Goal: Task Accomplishment & Management: Manage account settings

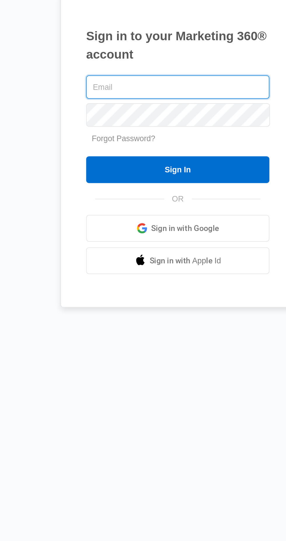
click at [174, 251] on input "text" at bounding box center [143, 244] width 96 height 12
type input "[EMAIL_ADDRESS][DOMAIN_NAME]"
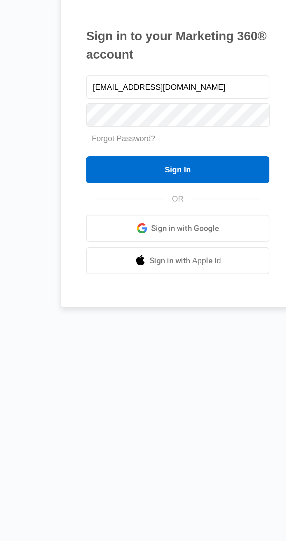
click at [172, 295] on input "Sign In" at bounding box center [143, 288] width 96 height 14
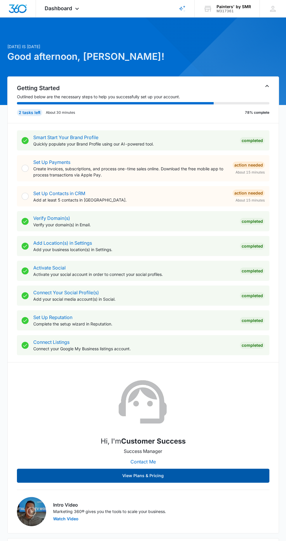
click at [59, 470] on button "View Plans & Pricing" at bounding box center [143, 476] width 252 height 14
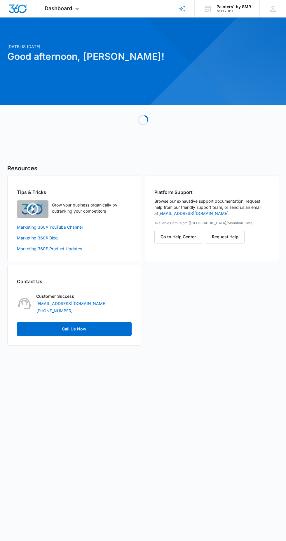
click at [65, 8] on span "Dashboard" at bounding box center [58, 8] width 27 height 6
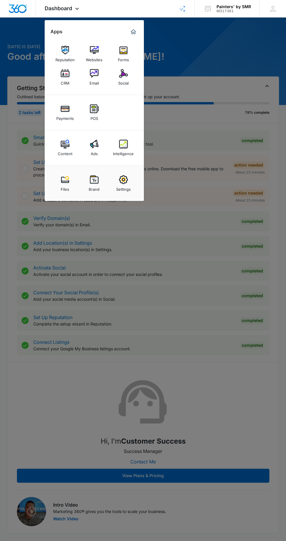
click at [95, 50] on img at bounding box center [94, 50] width 9 height 9
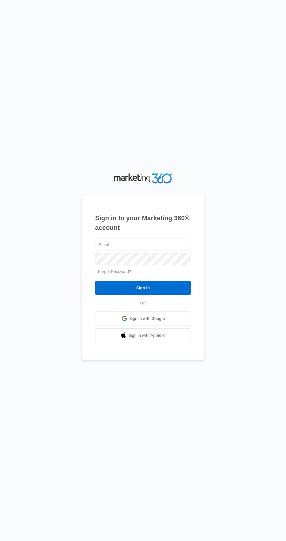
click at [155, 251] on input "text" at bounding box center [143, 244] width 96 height 12
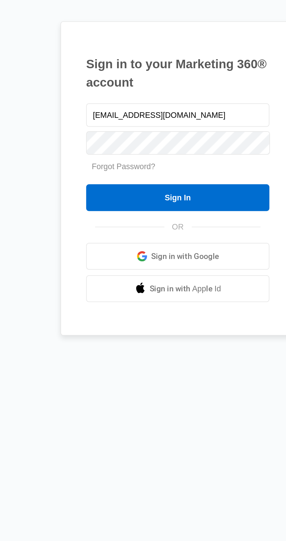
type input "[EMAIL_ADDRESS][DOMAIN_NAME]"
click at [162, 295] on input "Sign In" at bounding box center [143, 288] width 96 height 14
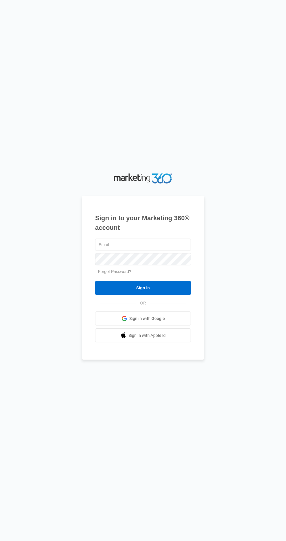
click at [173, 251] on input "text" at bounding box center [143, 244] width 96 height 12
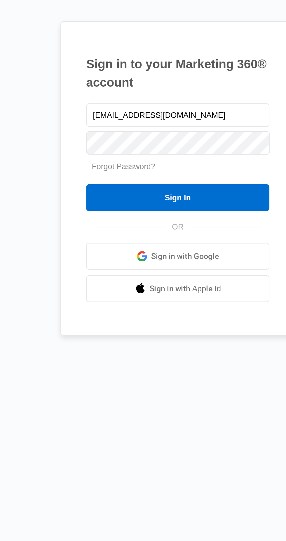
type input "[EMAIL_ADDRESS][DOMAIN_NAME]"
click at [167, 295] on input "Sign In" at bounding box center [143, 288] width 96 height 14
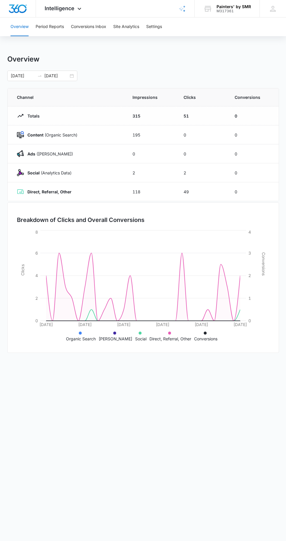
click at [79, 8] on icon at bounding box center [79, 8] width 7 height 7
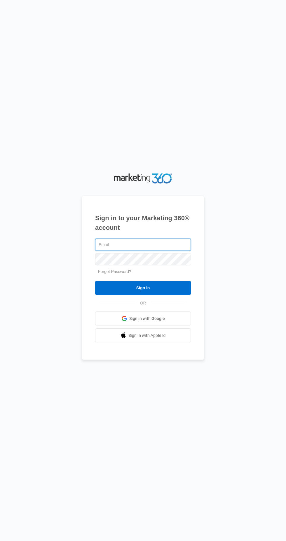
click at [173, 251] on input "text" at bounding box center [143, 244] width 96 height 12
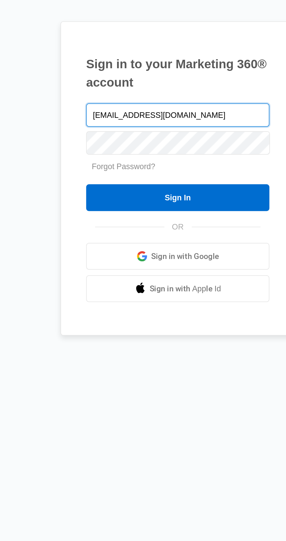
type input "[EMAIL_ADDRESS][DOMAIN_NAME]"
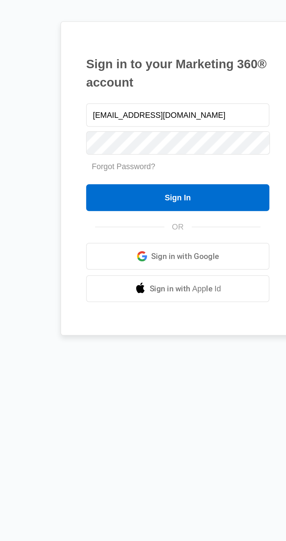
click at [165, 295] on input "Sign In" at bounding box center [143, 288] width 96 height 14
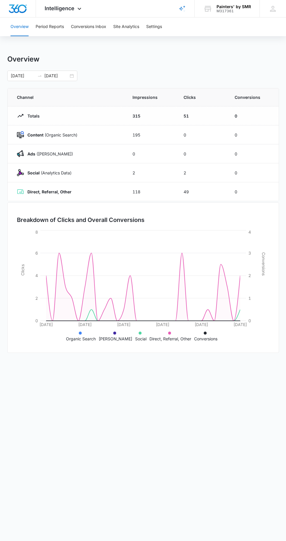
click at [70, 5] on span "Intelligence" at bounding box center [60, 8] width 30 height 6
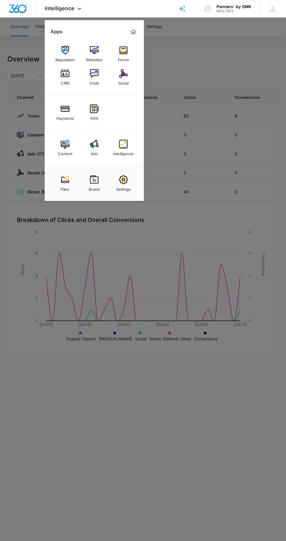
click at [101, 53] on link "Websites" at bounding box center [94, 54] width 22 height 22
